Goal: Find specific page/section: Find specific page/section

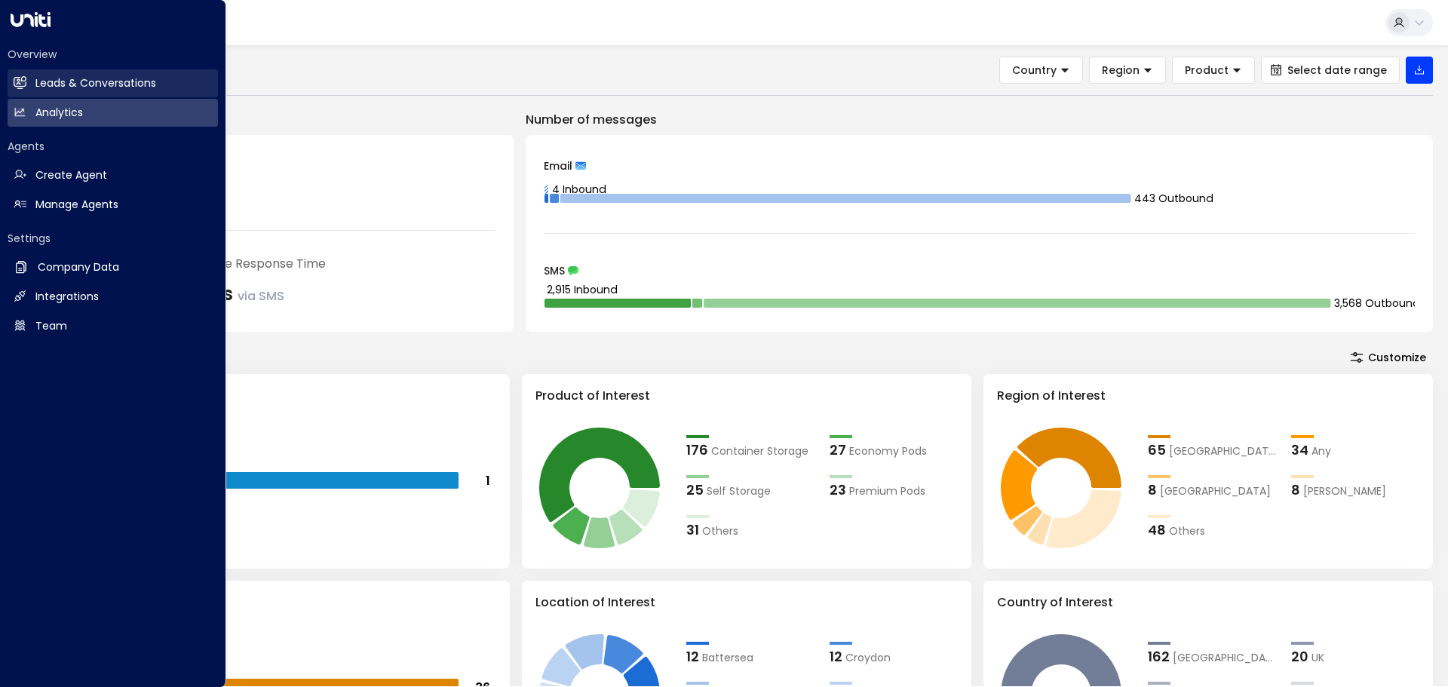
click at [48, 88] on h2 "Leads & Conversations" at bounding box center [95, 83] width 121 height 16
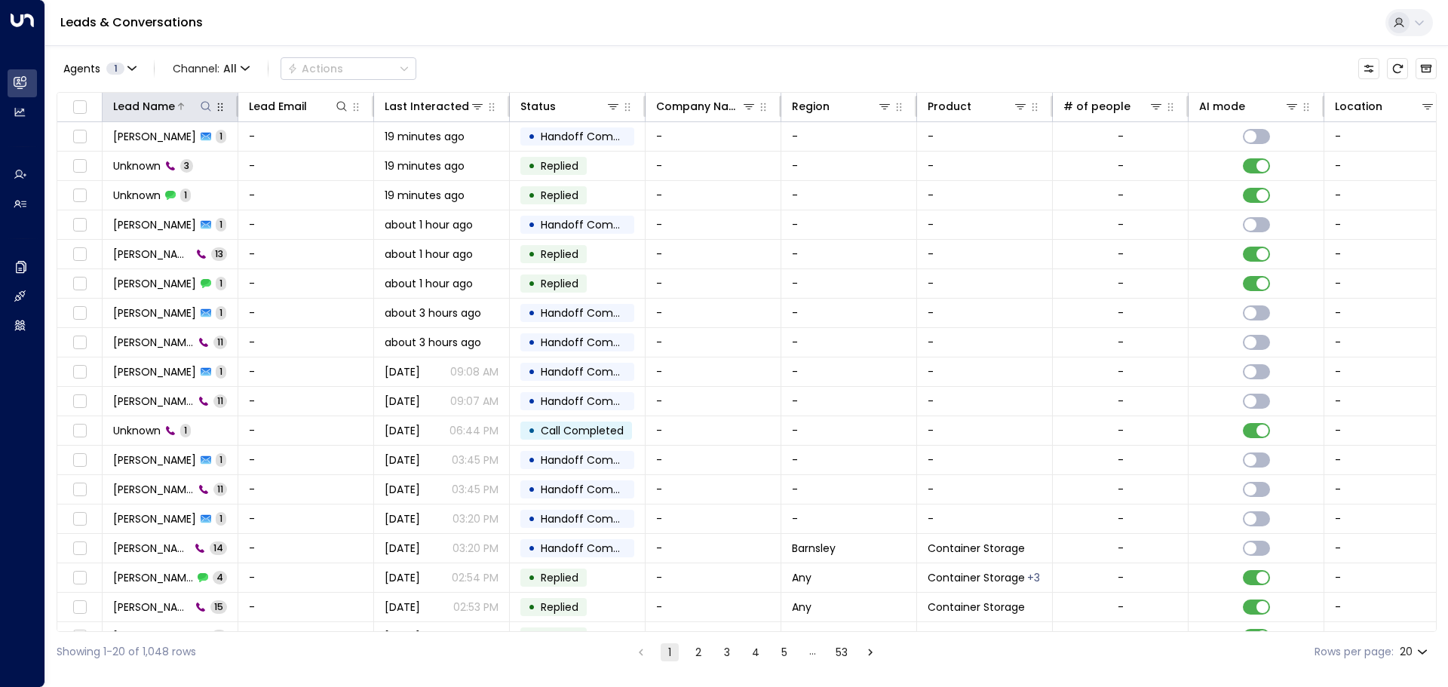
click at [204, 112] on button at bounding box center [205, 106] width 15 height 15
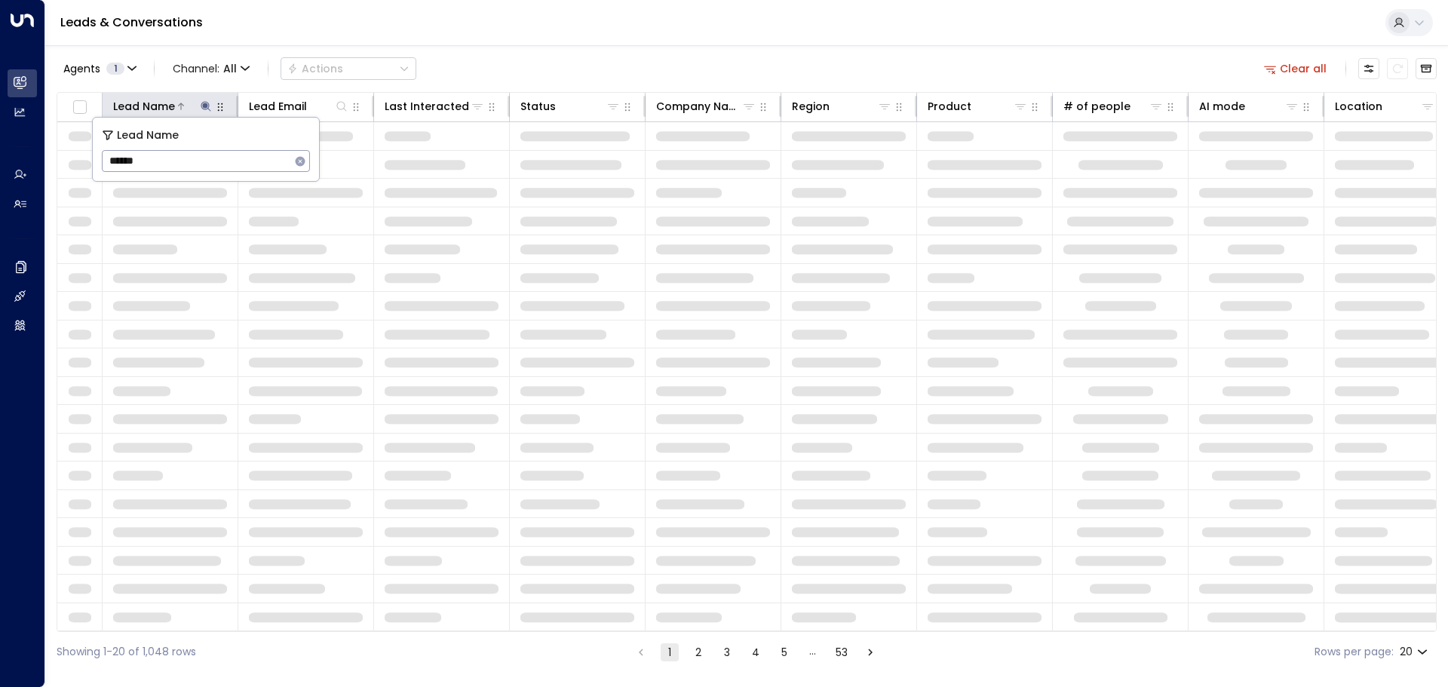
type input "*******"
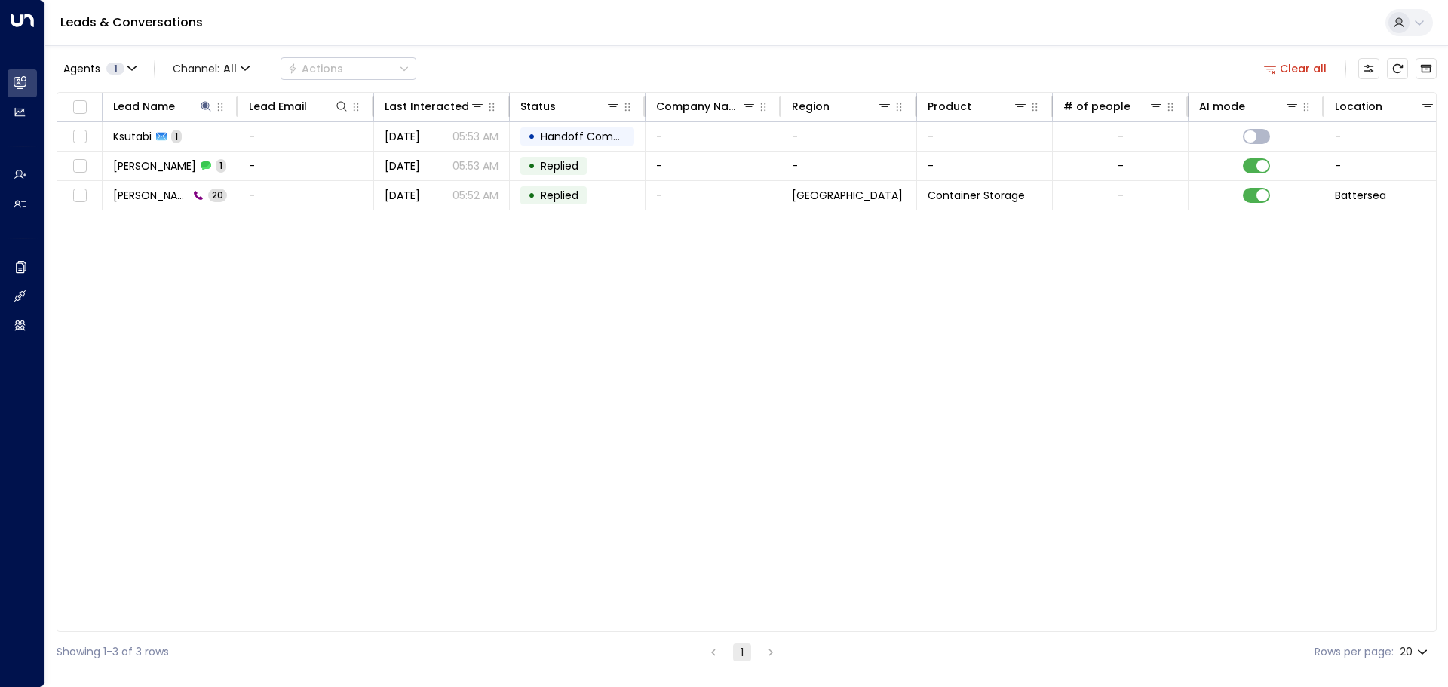
click at [503, 30] on div "Leads & Conversations" at bounding box center [746, 23] width 1403 height 46
drag, startPoint x: 151, startPoint y: 166, endPoint x: 365, endPoint y: 296, distance: 250.5
click at [575, 385] on div "Lead Name Lead Email Last Interacted Status Company Name Region Product # of pe…" at bounding box center [747, 362] width 1380 height 540
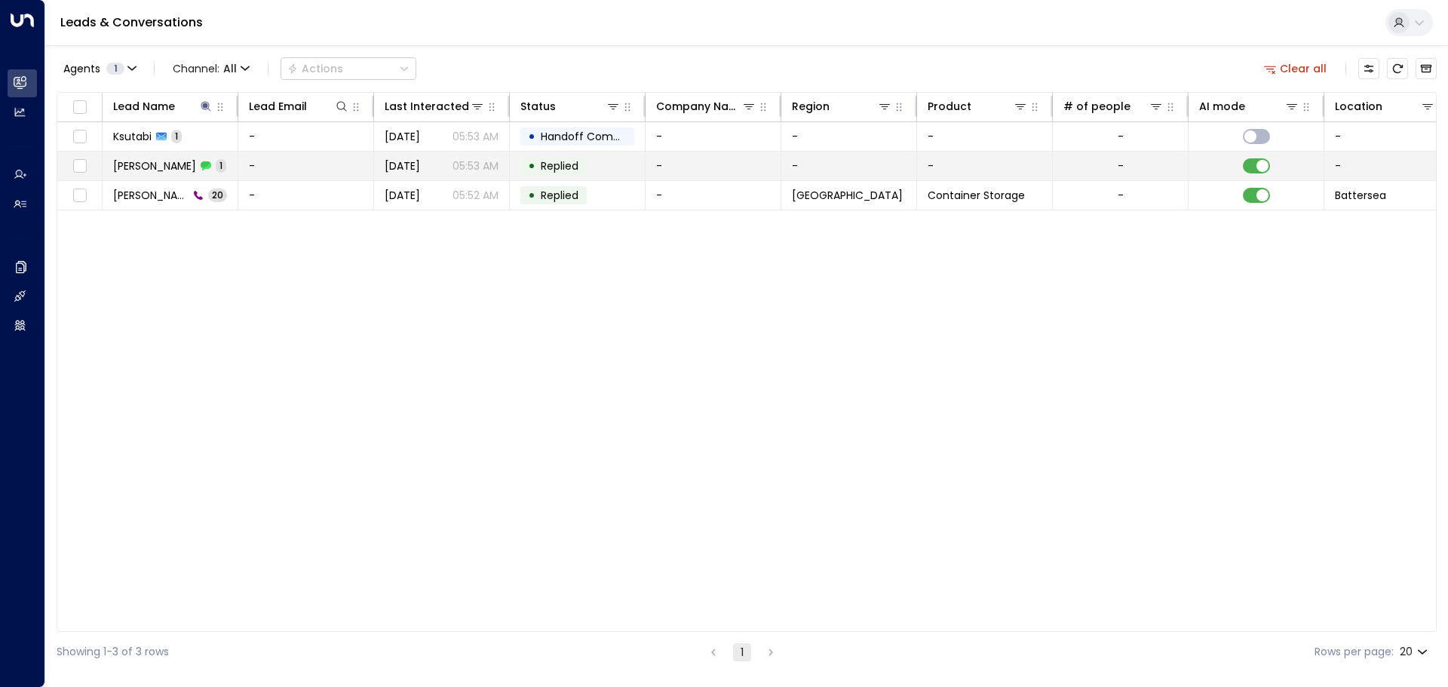
click at [157, 169] on span "[PERSON_NAME]" at bounding box center [154, 165] width 83 height 15
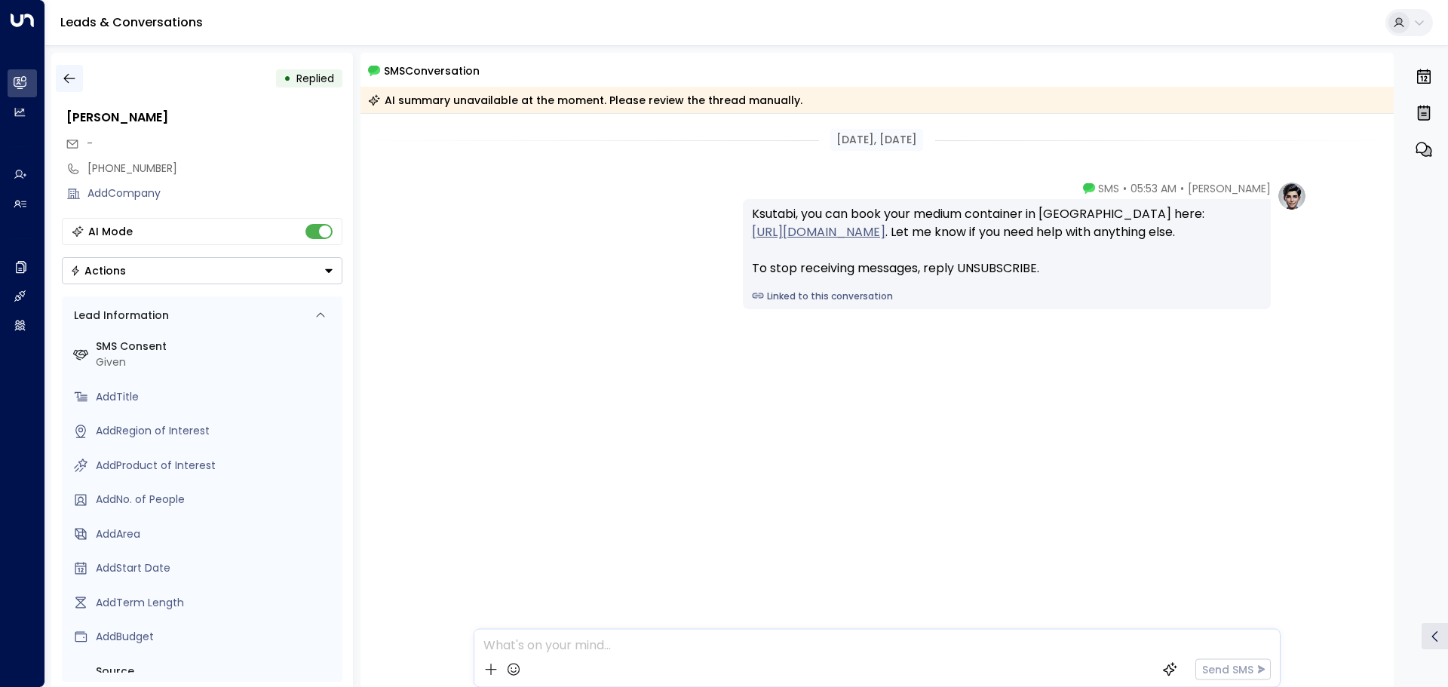
click at [68, 75] on icon "button" at bounding box center [68, 79] width 11 height 10
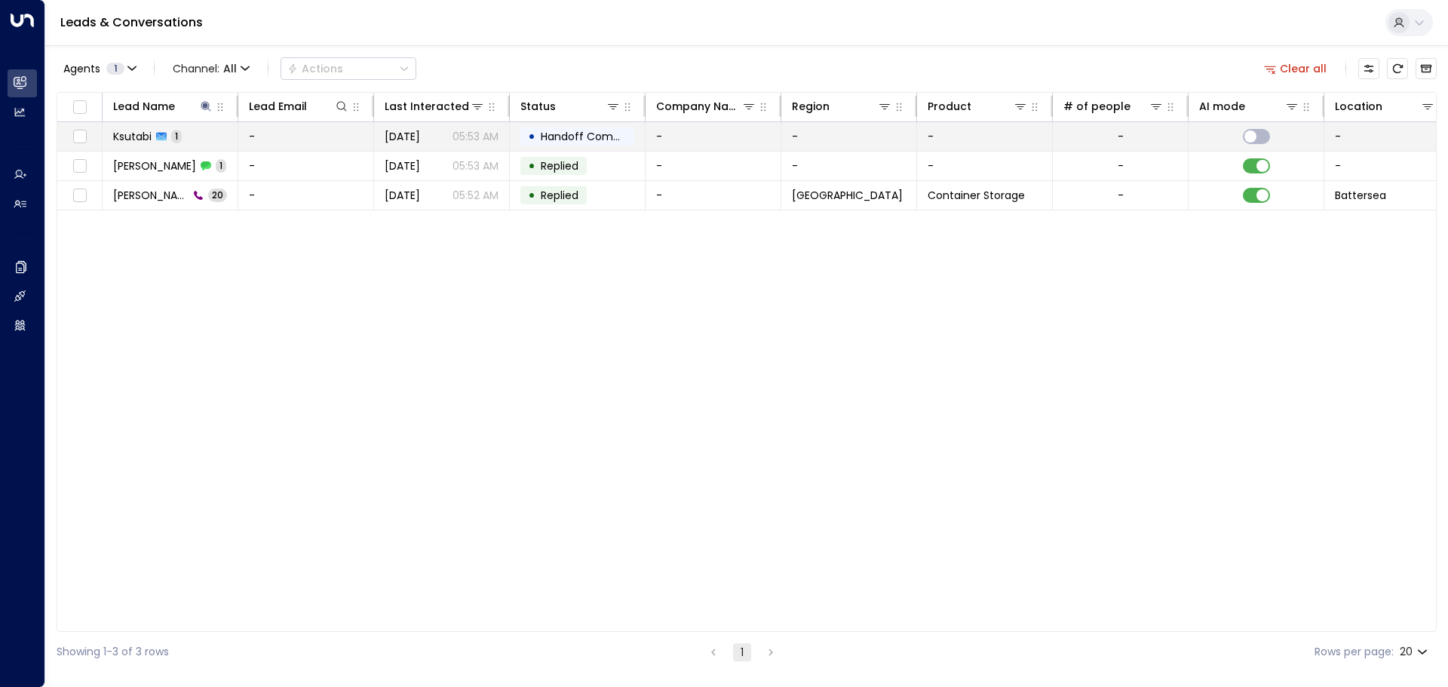
click at [131, 134] on span "Ksutabi" at bounding box center [132, 136] width 38 height 15
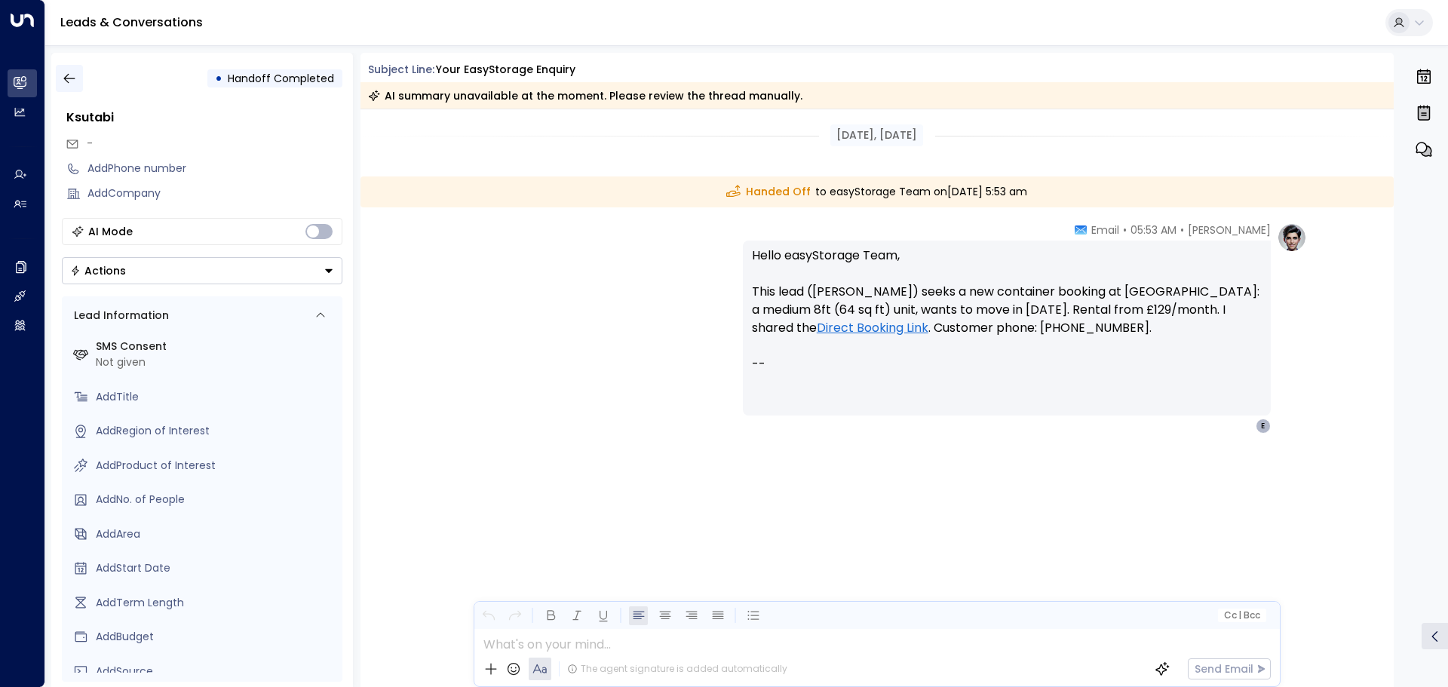
click at [66, 81] on icon "button" at bounding box center [69, 78] width 15 height 15
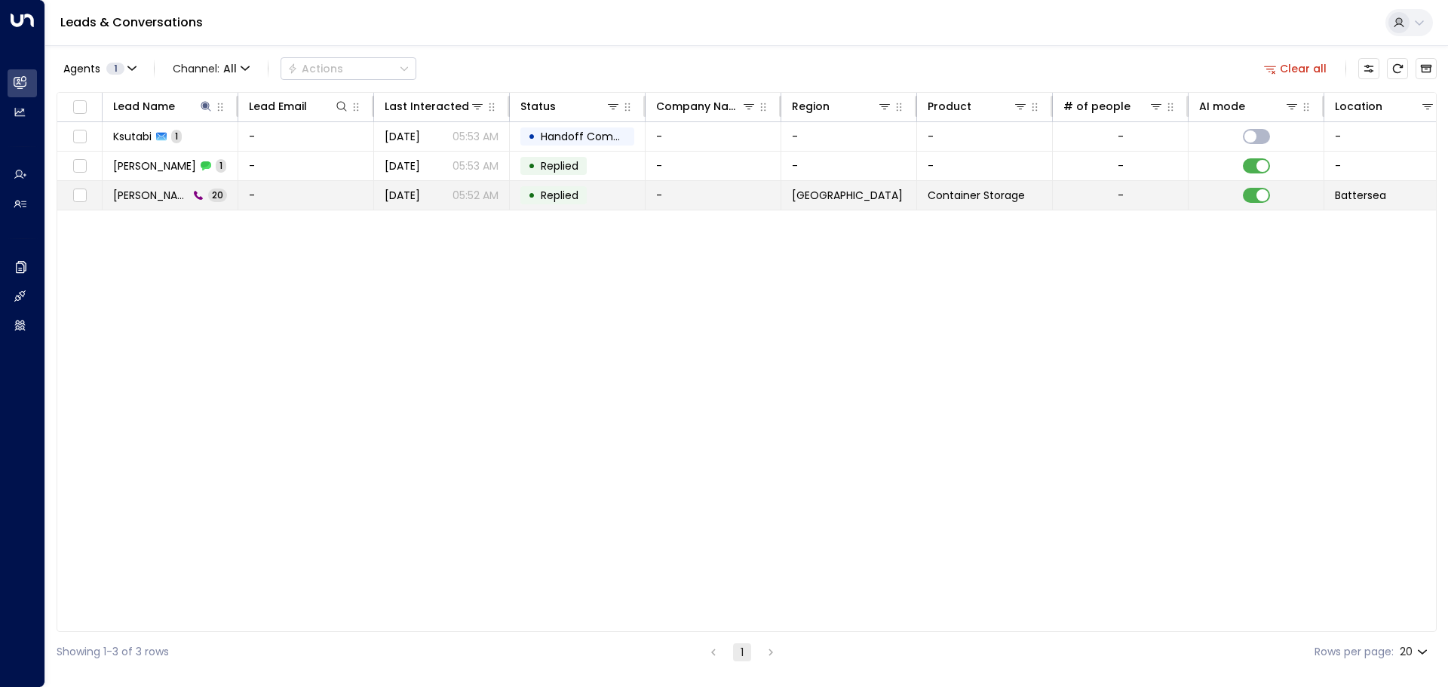
click at [162, 204] on td "[PERSON_NAME] 20" at bounding box center [171, 195] width 136 height 29
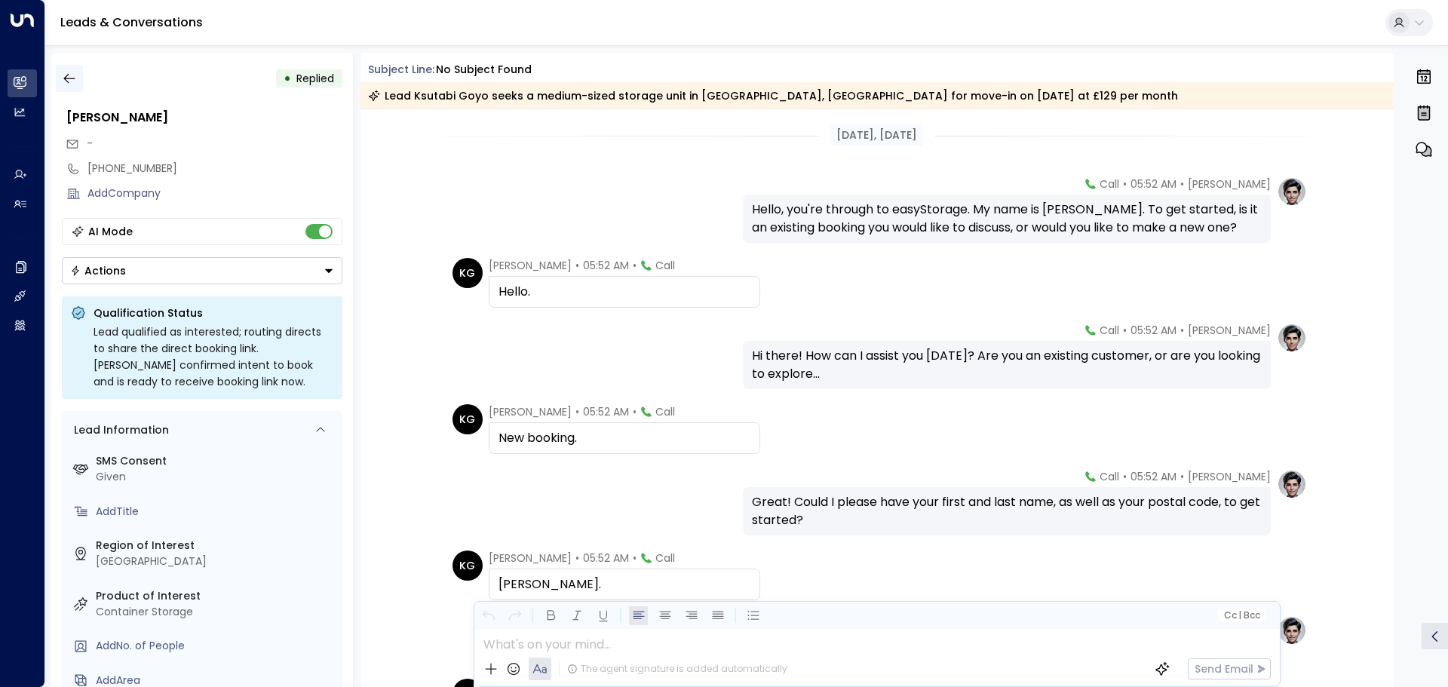
click at [72, 72] on icon "button" at bounding box center [69, 78] width 15 height 15
